Goal: Task Accomplishment & Management: Manage account settings

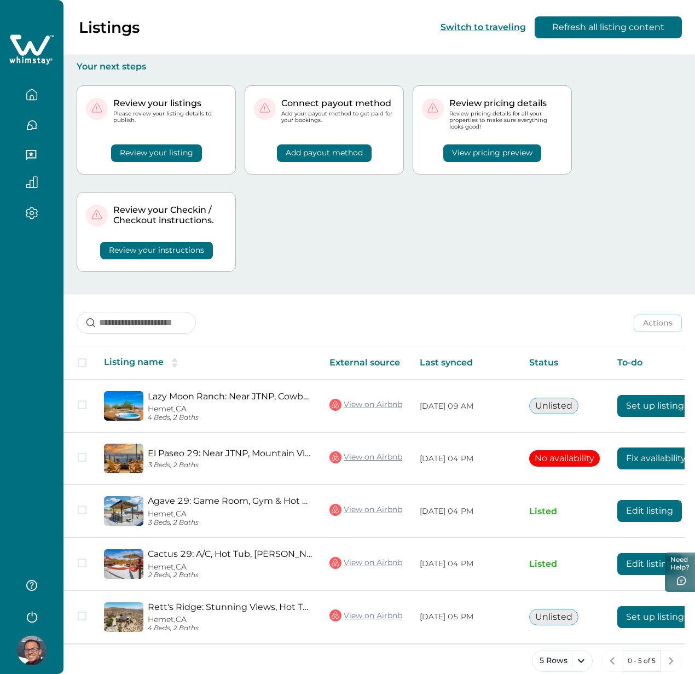
click at [37, 617] on icon "button" at bounding box center [32, 617] width 10 height 11
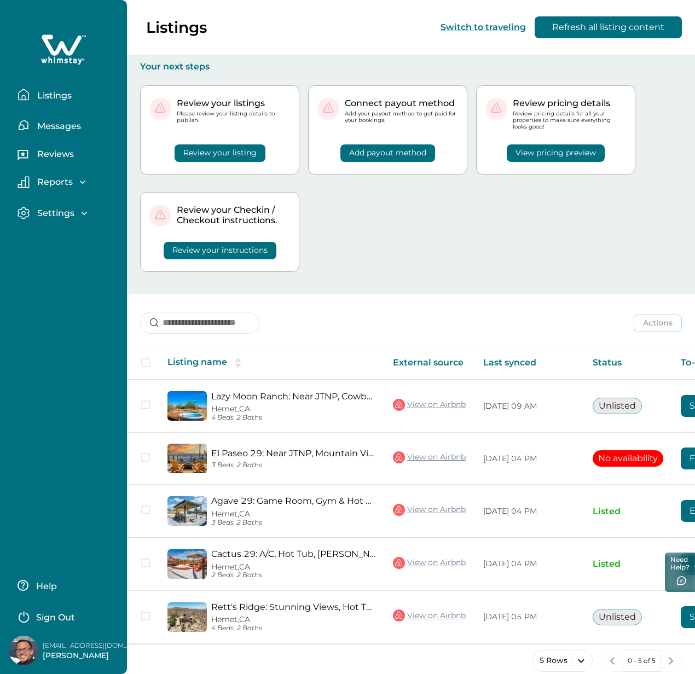
click at [49, 612] on p "Sign Out" at bounding box center [55, 617] width 39 height 11
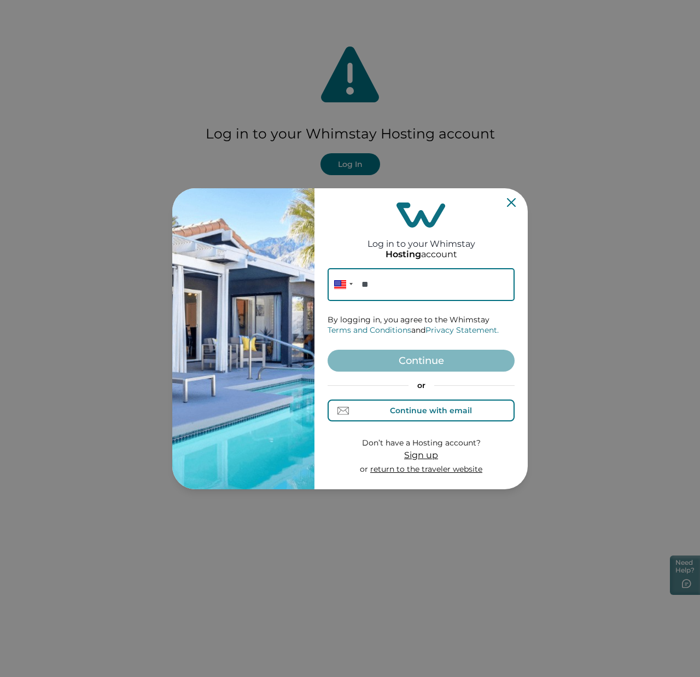
click at [445, 405] on div "Continue with email" at bounding box center [421, 410] width 101 height 11
click at [436, 282] on input at bounding box center [421, 284] width 187 height 33
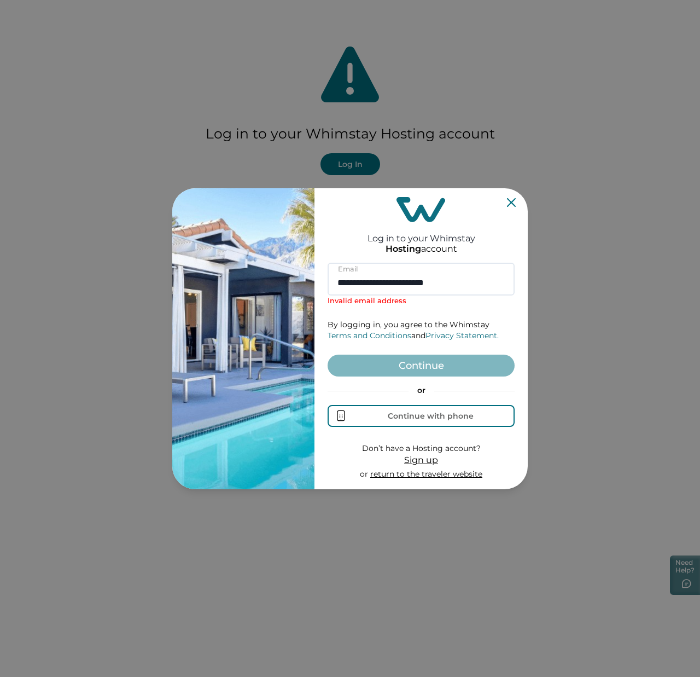
type input "**********"
click at [328, 355] on button "Continue" at bounding box center [421, 366] width 187 height 22
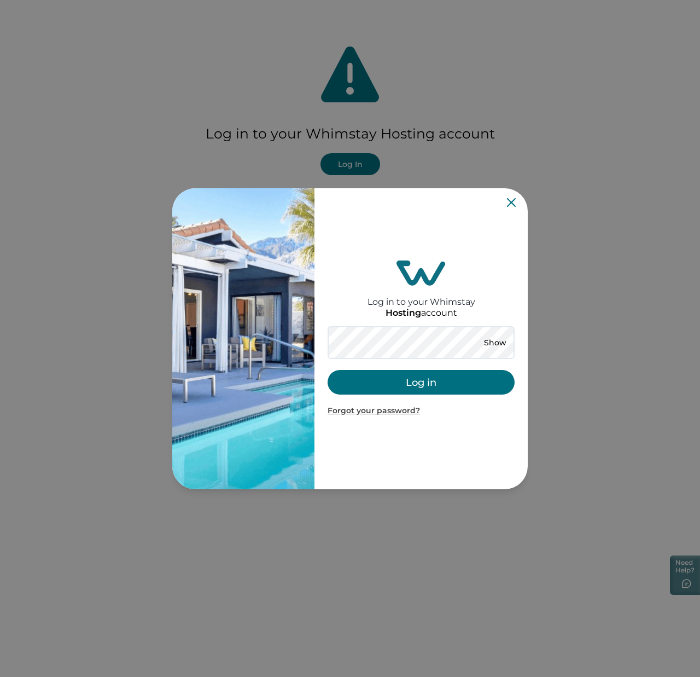
click at [396, 387] on button "Log in" at bounding box center [421, 382] width 187 height 25
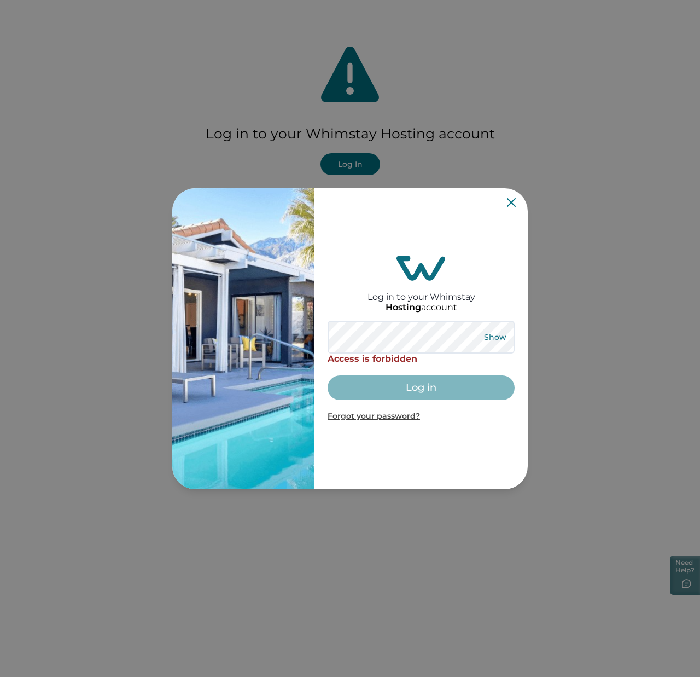
click at [512, 338] on button "Show" at bounding box center [494, 336] width 39 height 15
click at [519, 201] on div "Log in to your Whimstay Hosting account Hide Access is forbidden Log in Forgot …" at bounding box center [421, 338] width 213 height 301
click at [513, 201] on icon "Close" at bounding box center [511, 202] width 9 height 9
